Goal: Find specific page/section: Find specific page/section

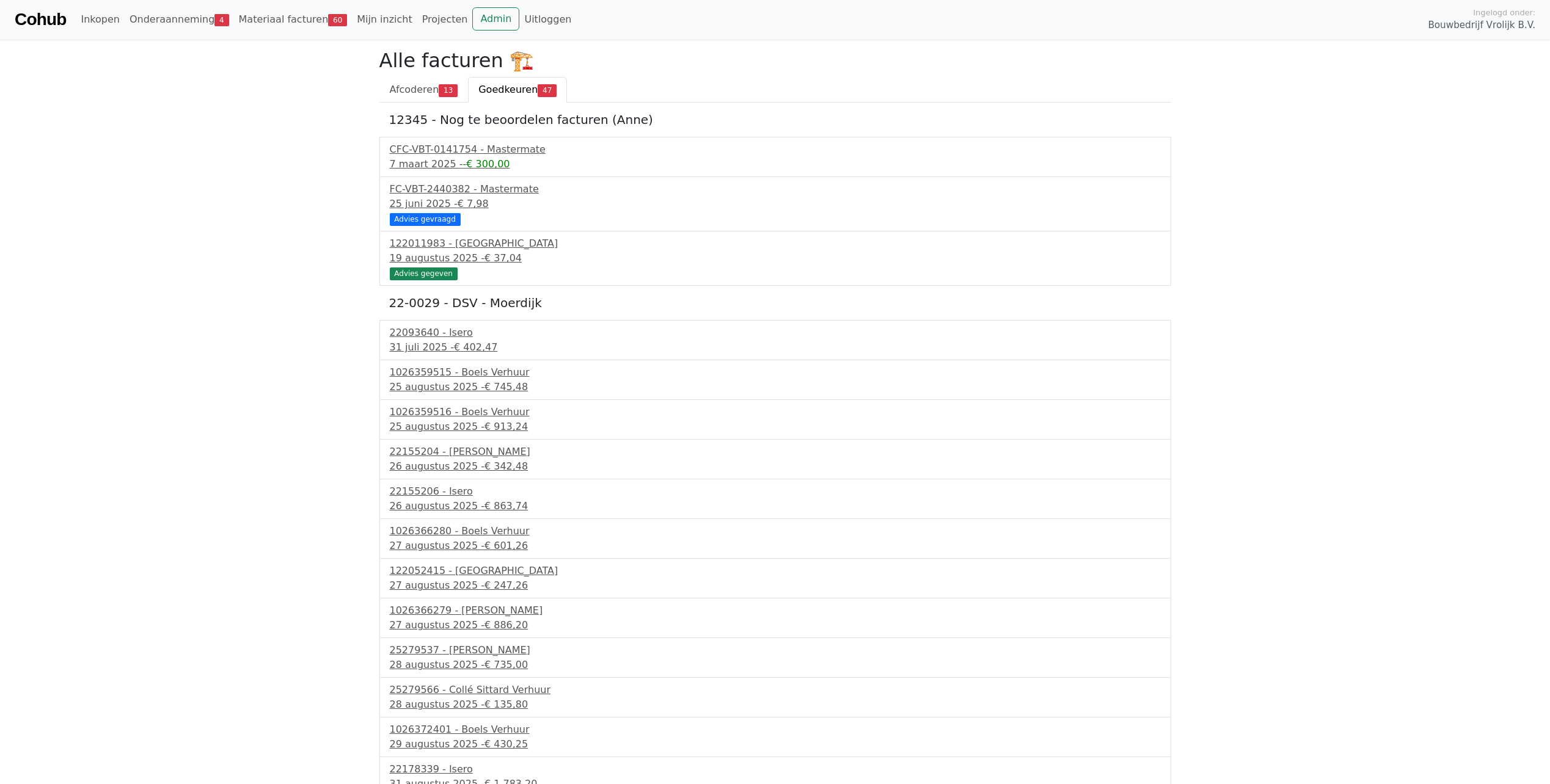
scroll to position [1416, 0]
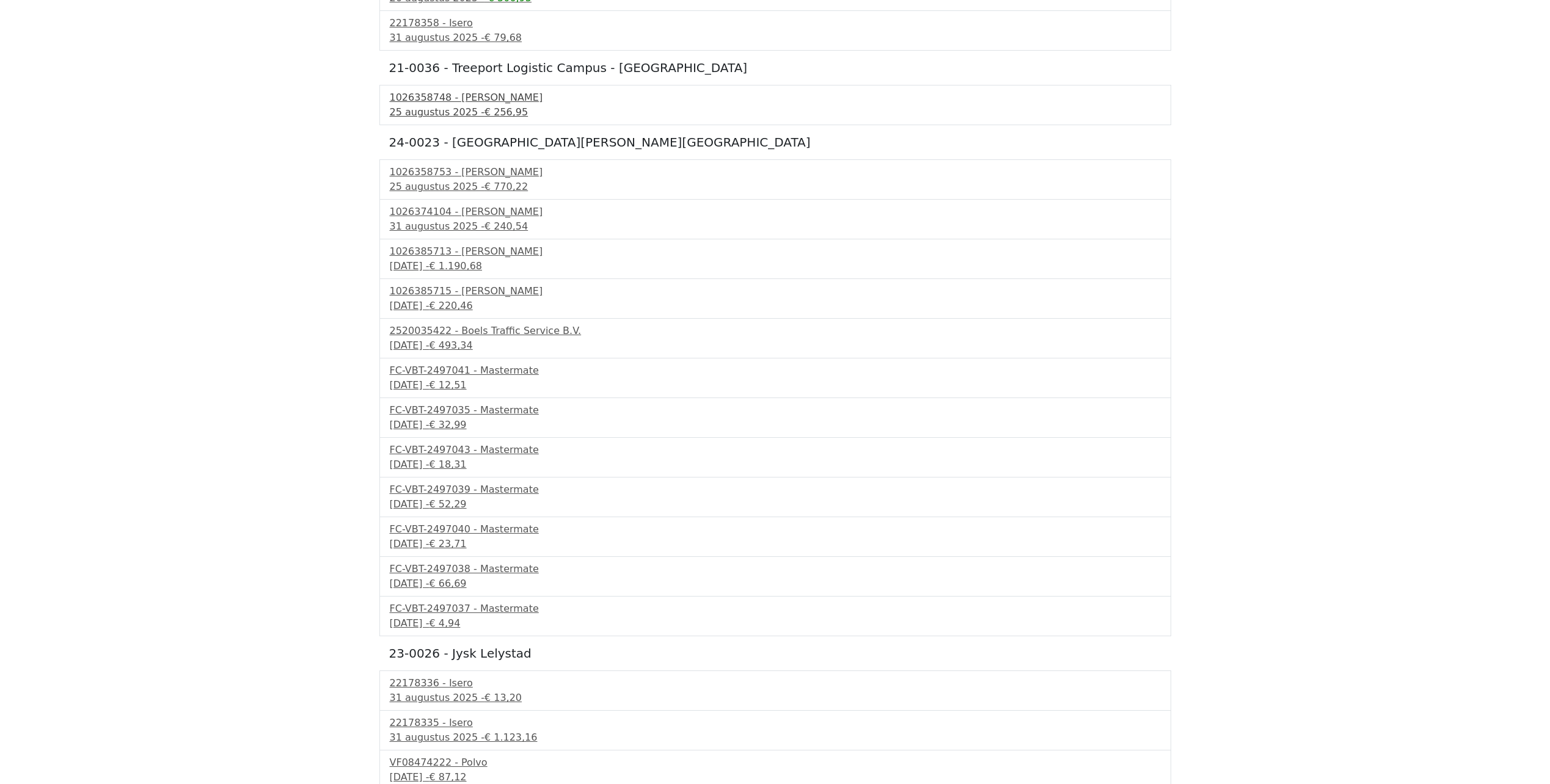
click at [450, 99] on div "1026358748 - Boels Verhuur" at bounding box center [775, 98] width 771 height 15
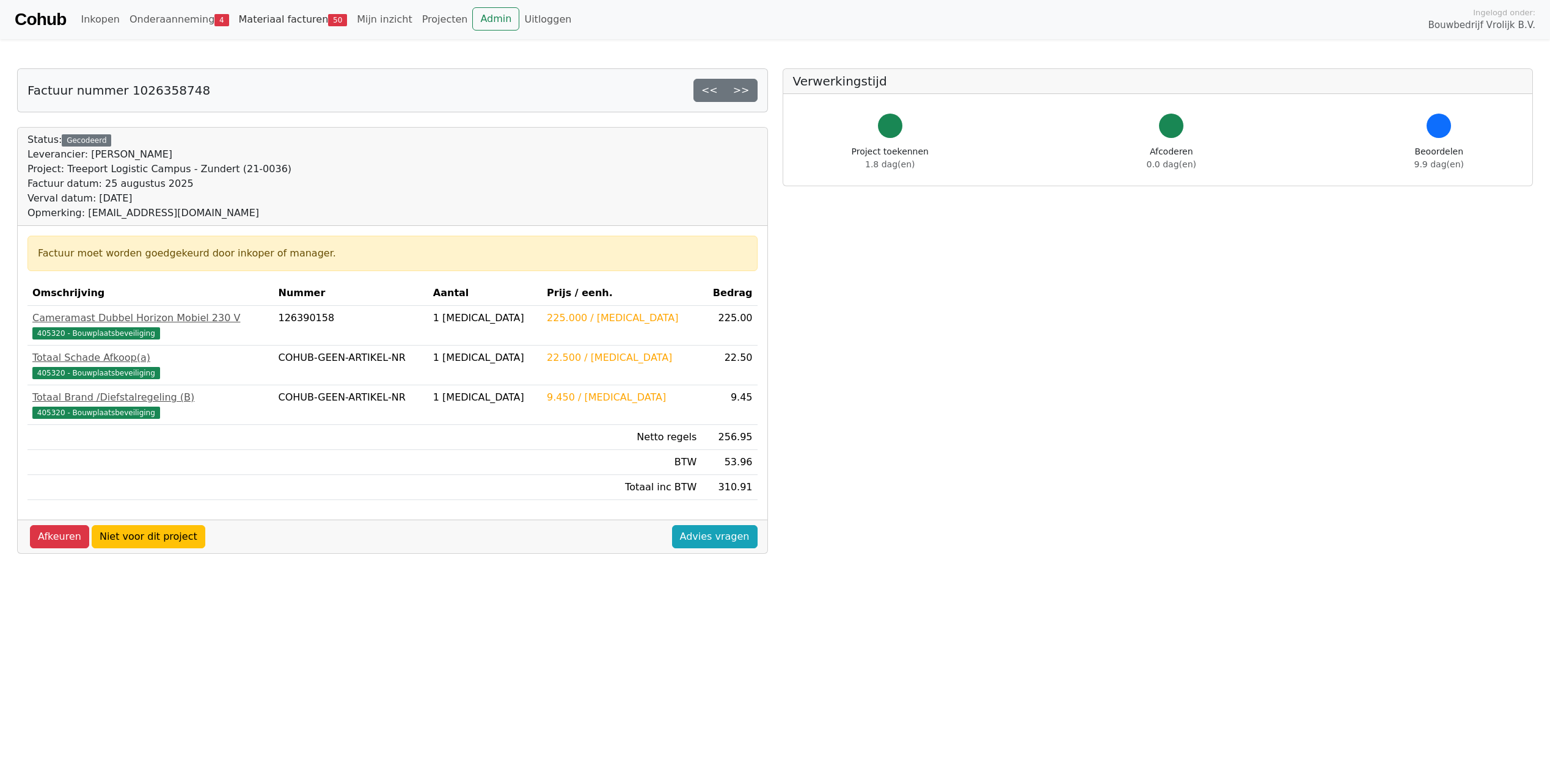
click at [282, 18] on link "Materiaal facturen 50" at bounding box center [293, 19] width 119 height 24
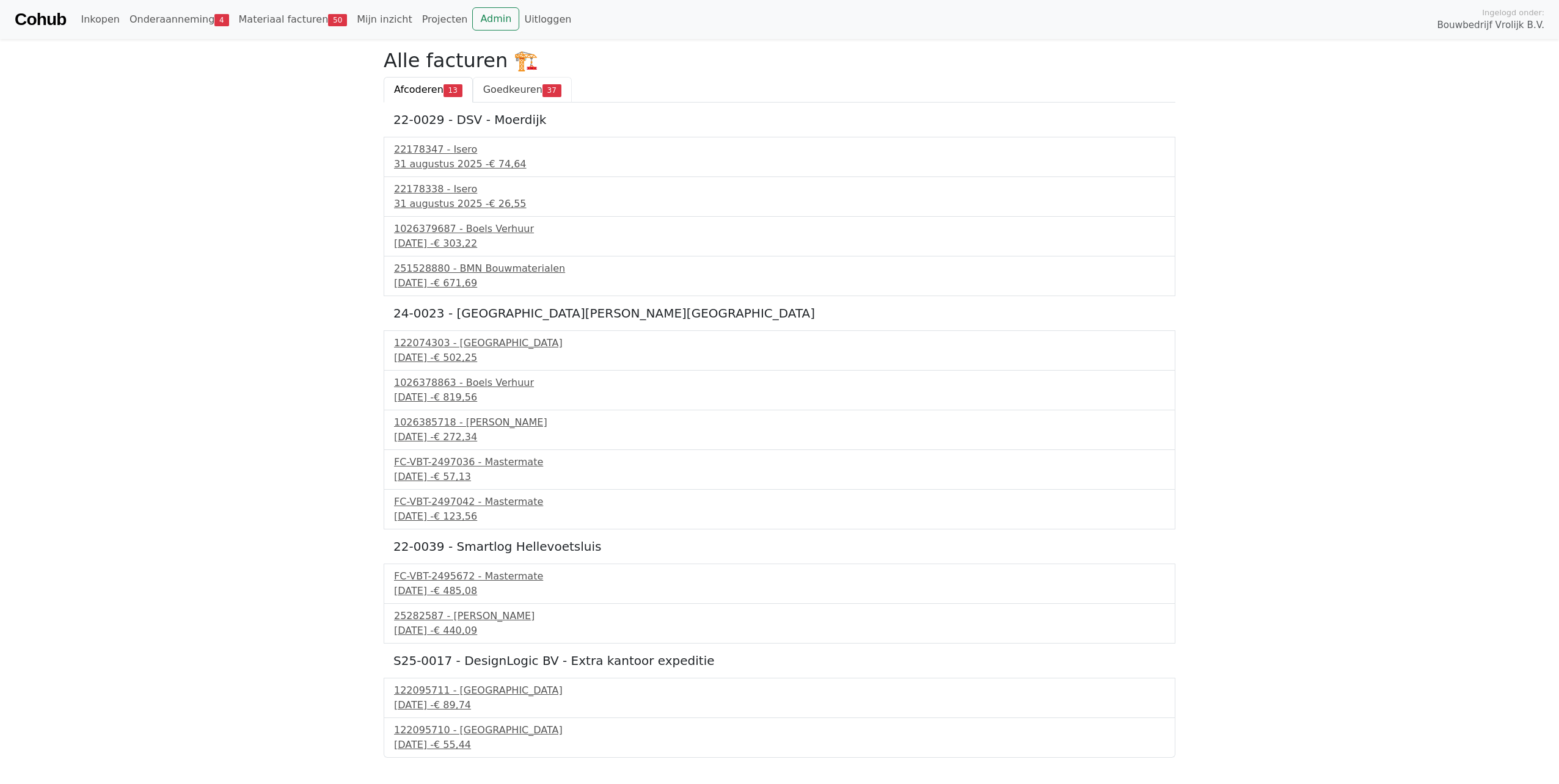
click at [519, 87] on span "Goedkeuren" at bounding box center [513, 89] width 59 height 12
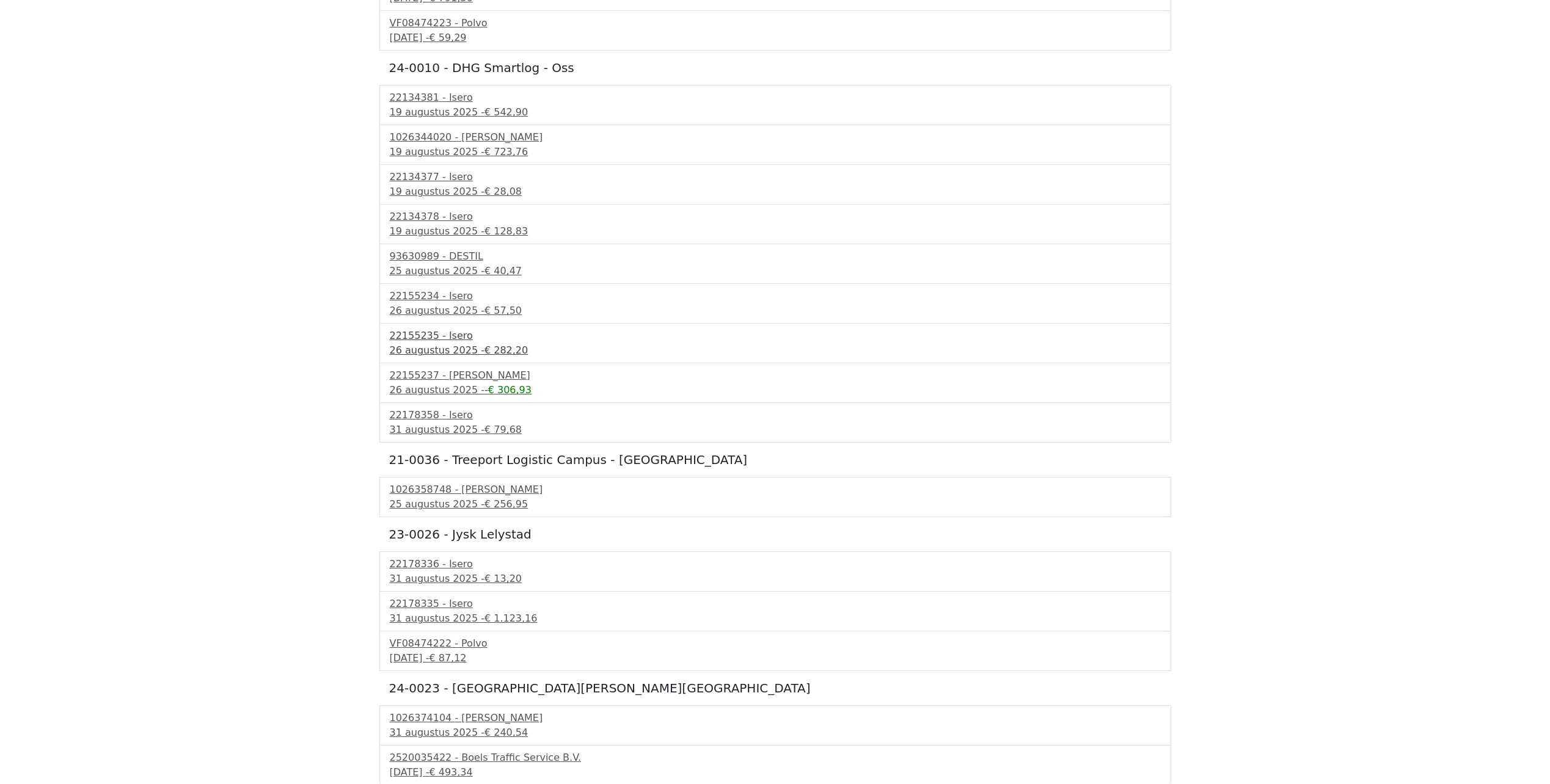
scroll to position [1025, 0]
